Goal: Task Accomplishment & Management: Use online tool/utility

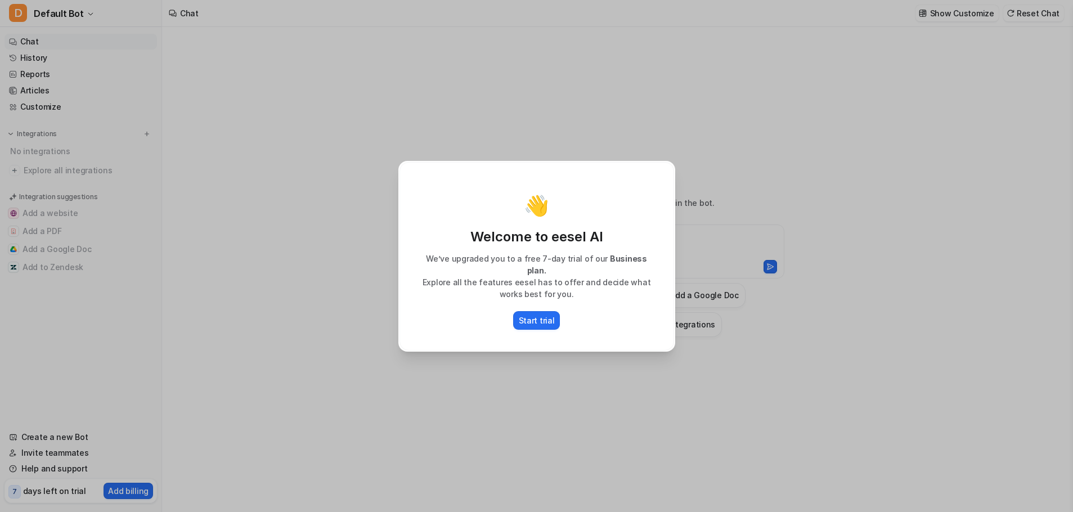
type textarea "**********"
click at [549, 319] on p "Start trial" at bounding box center [537, 321] width 36 height 12
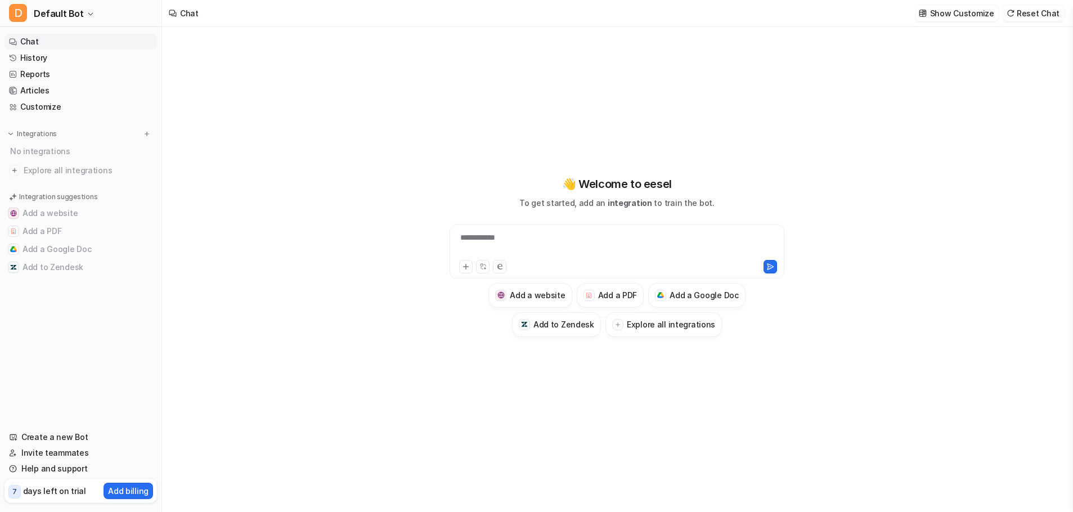
click at [814, 477] on div "**********" at bounding box center [617, 256] width 414 height 458
